Goal: Find specific page/section: Find specific page/section

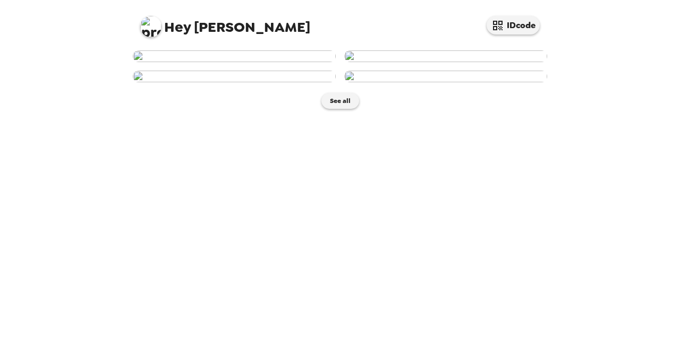
scroll to position [245, 0]
click at [289, 82] on img at bounding box center [234, 77] width 203 height 12
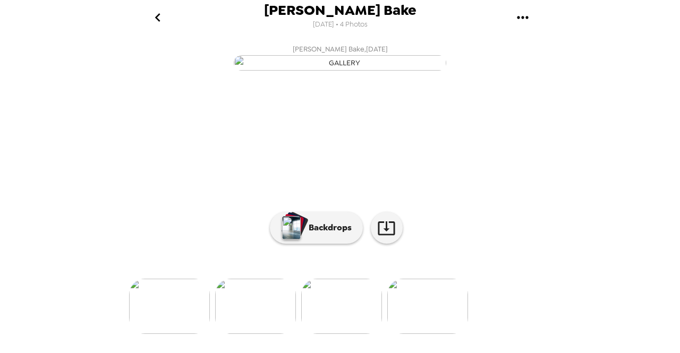
scroll to position [106, 0]
click at [379, 244] on link at bounding box center [387, 228] width 32 height 32
click at [162, 19] on icon "go back" at bounding box center [157, 17] width 17 height 17
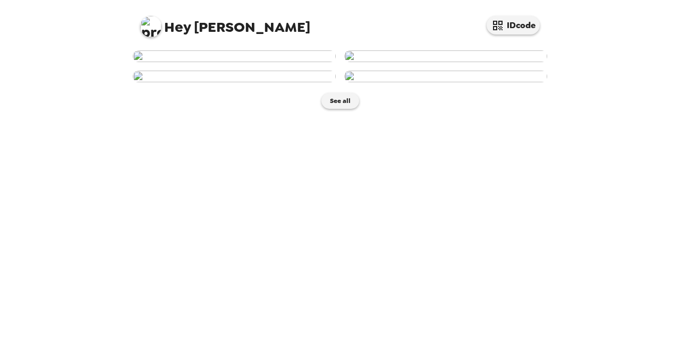
scroll to position [200, 0]
click at [500, 82] on img at bounding box center [445, 77] width 203 height 12
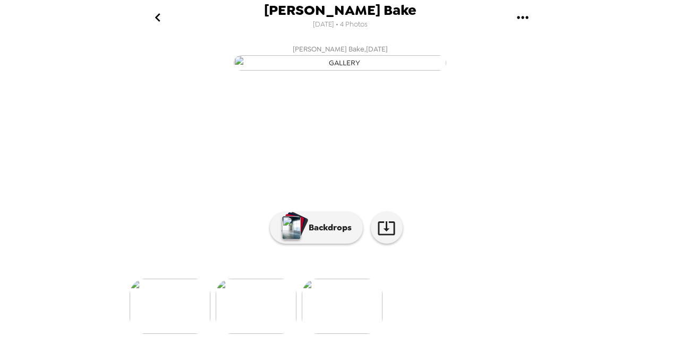
scroll to position [98, 0]
click at [384, 238] on icon at bounding box center [386, 228] width 19 height 19
